Goal: Transaction & Acquisition: Purchase product/service

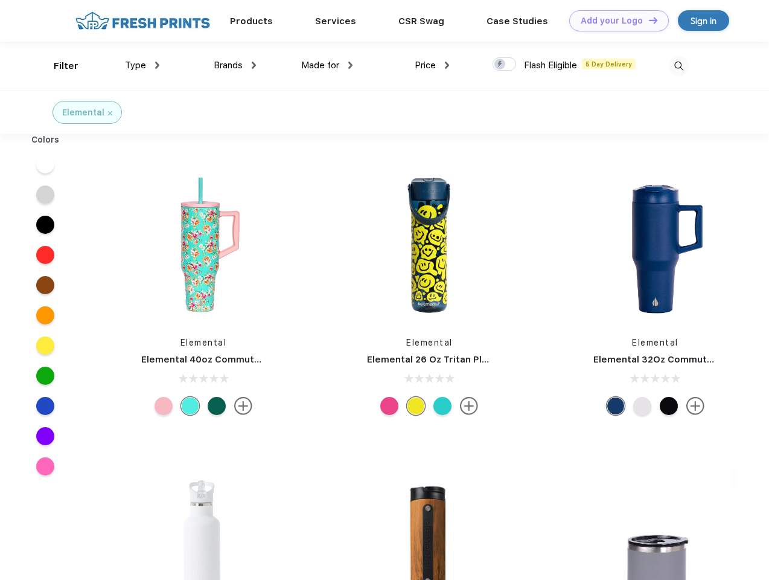
click at [615, 21] on link "Add your Logo Design Tool" at bounding box center [620, 20] width 100 height 21
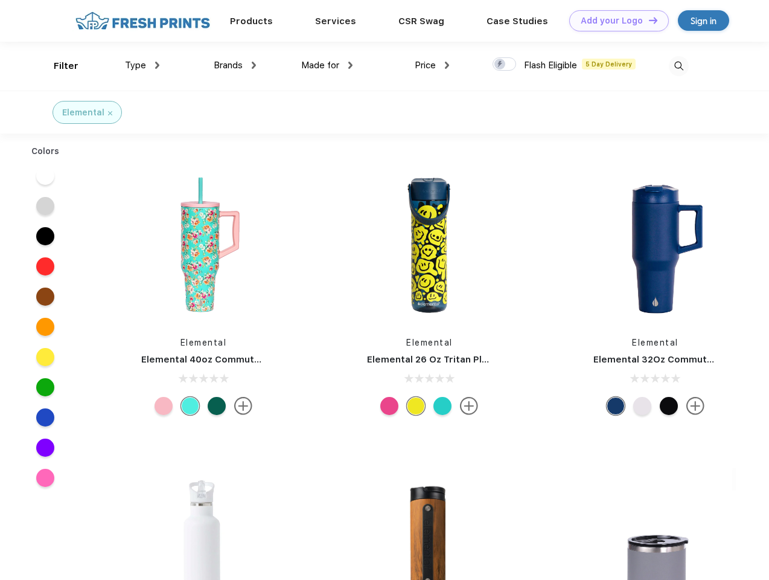
click at [0, 0] on div "Design Tool" at bounding box center [0, 0] width 0 height 0
click at [648, 20] on link "Add your Logo Design Tool" at bounding box center [620, 20] width 100 height 21
click at [58, 66] on div "Filter" at bounding box center [66, 66] width 25 height 14
click at [143, 65] on span "Type" at bounding box center [135, 65] width 21 height 11
click at [235, 65] on span "Brands" at bounding box center [228, 65] width 29 height 11
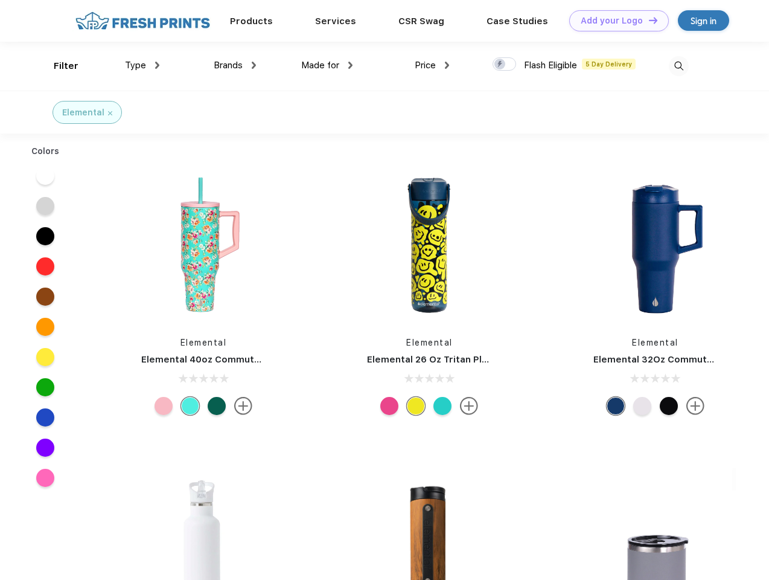
click at [327, 65] on span "Made for" at bounding box center [320, 65] width 38 height 11
click at [432, 65] on span "Price" at bounding box center [425, 65] width 21 height 11
click at [505, 65] on div at bounding box center [505, 63] width 24 height 13
click at [501, 65] on input "checkbox" at bounding box center [497, 61] width 8 height 8
click at [679, 66] on img at bounding box center [679, 66] width 20 height 20
